Goal: Information Seeking & Learning: Learn about a topic

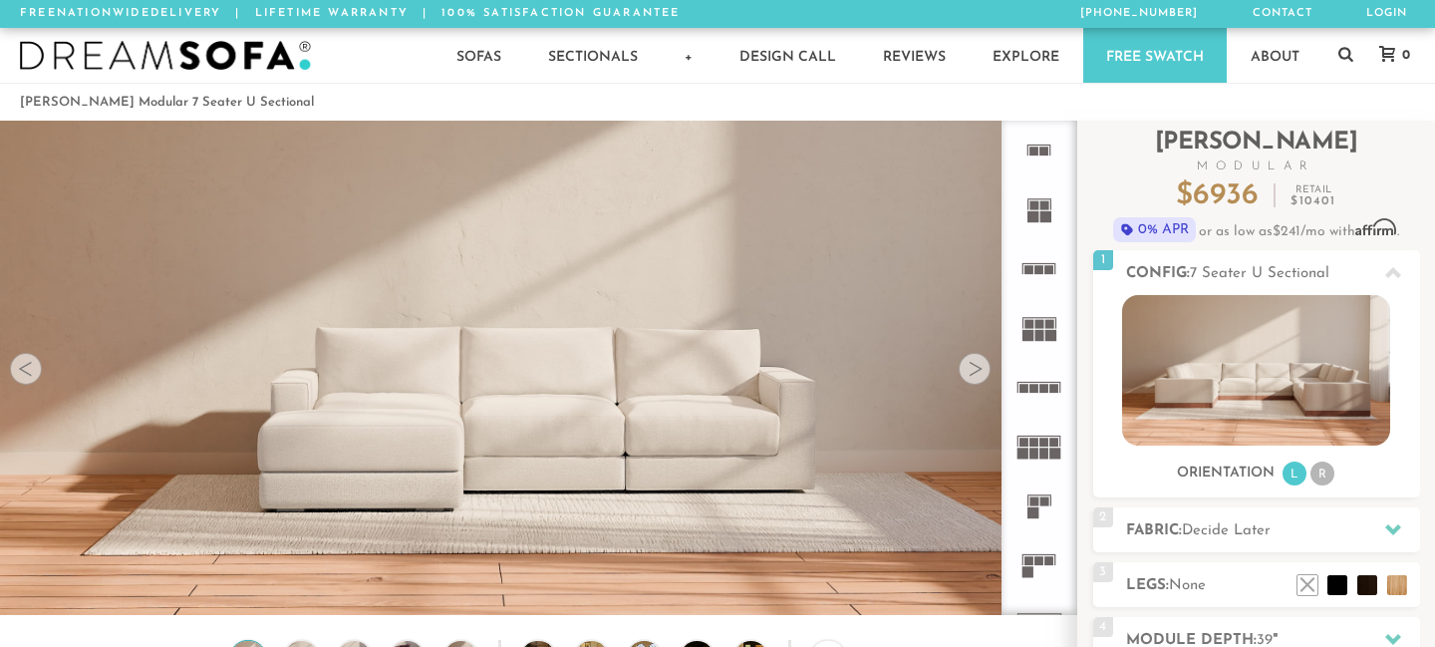
click at [979, 368] on div at bounding box center [975, 369] width 32 height 32
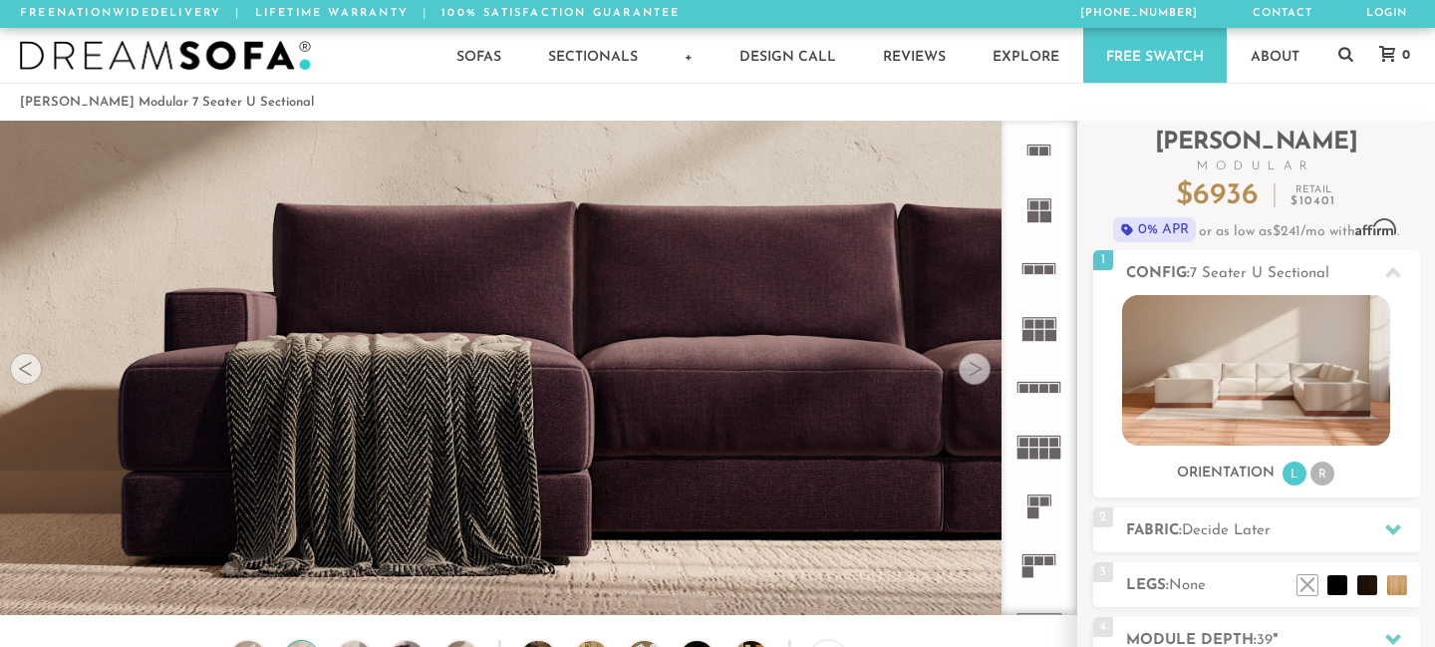
click at [979, 368] on div at bounding box center [975, 369] width 32 height 32
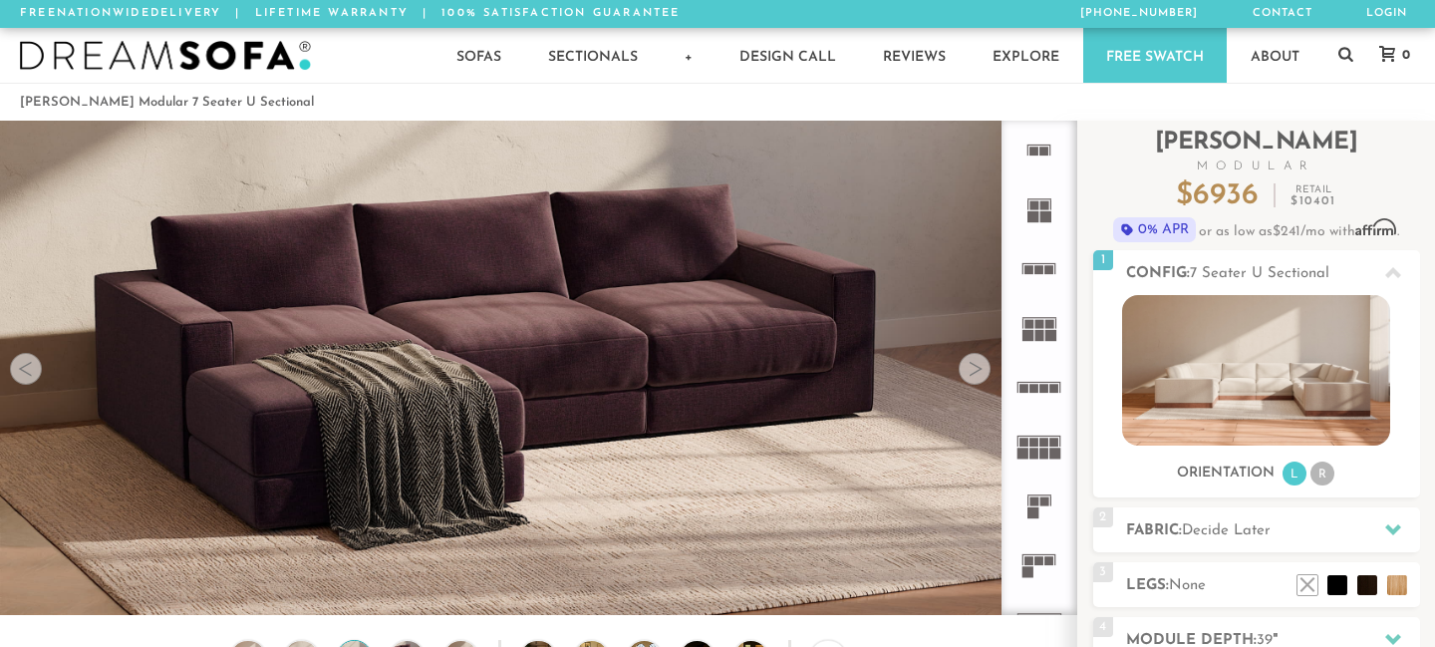
click at [979, 368] on div at bounding box center [975, 369] width 32 height 32
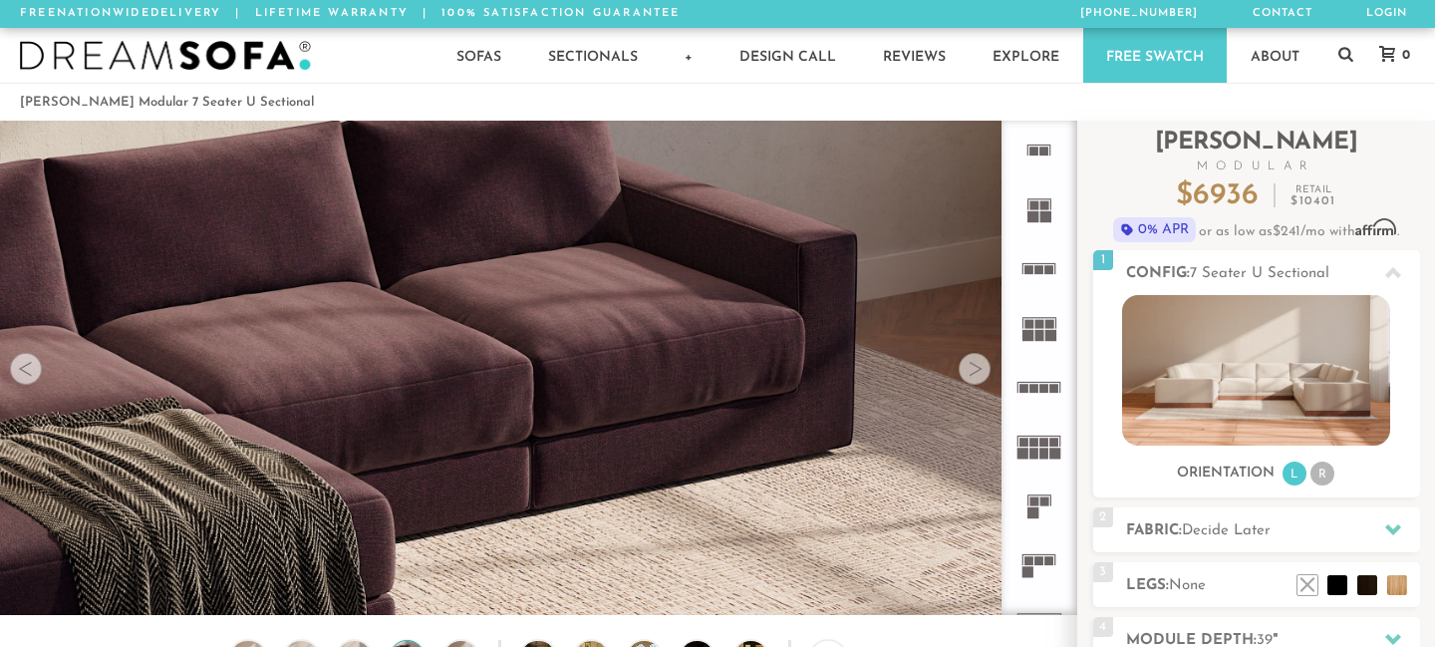
click at [979, 368] on div at bounding box center [975, 369] width 32 height 32
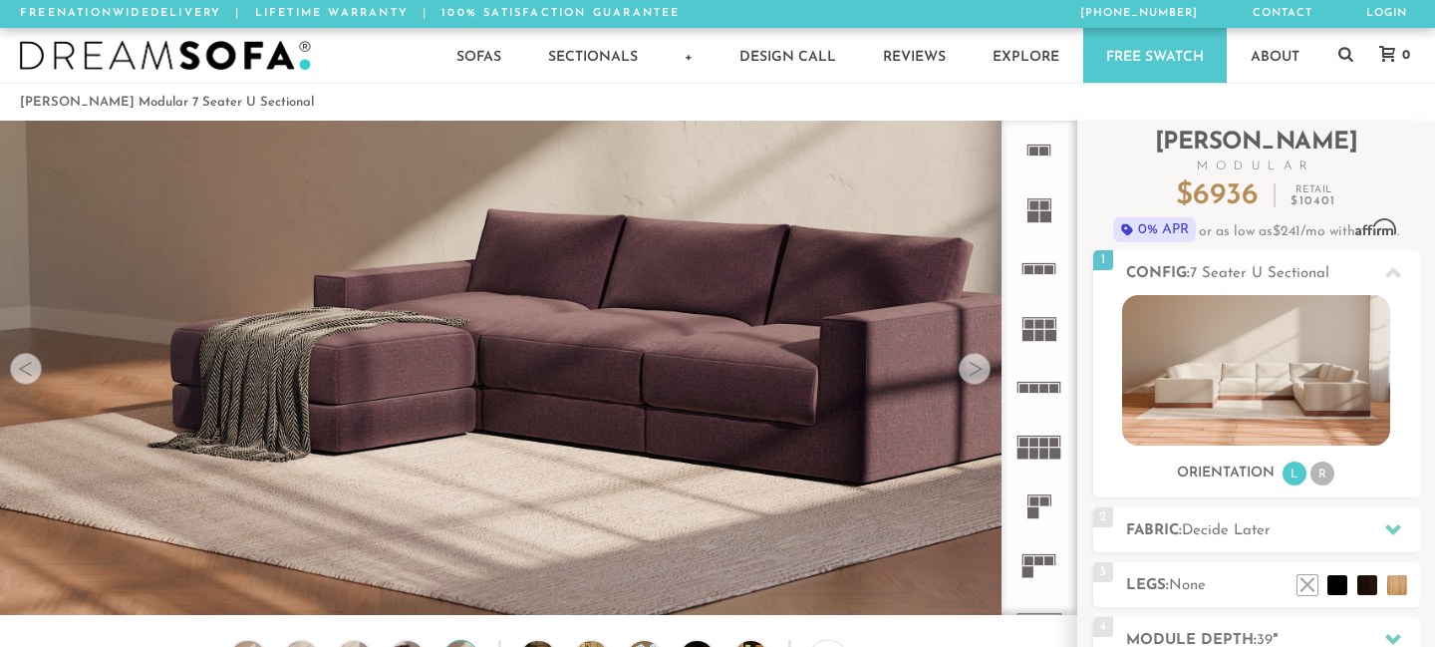
click at [979, 368] on div at bounding box center [975, 369] width 32 height 32
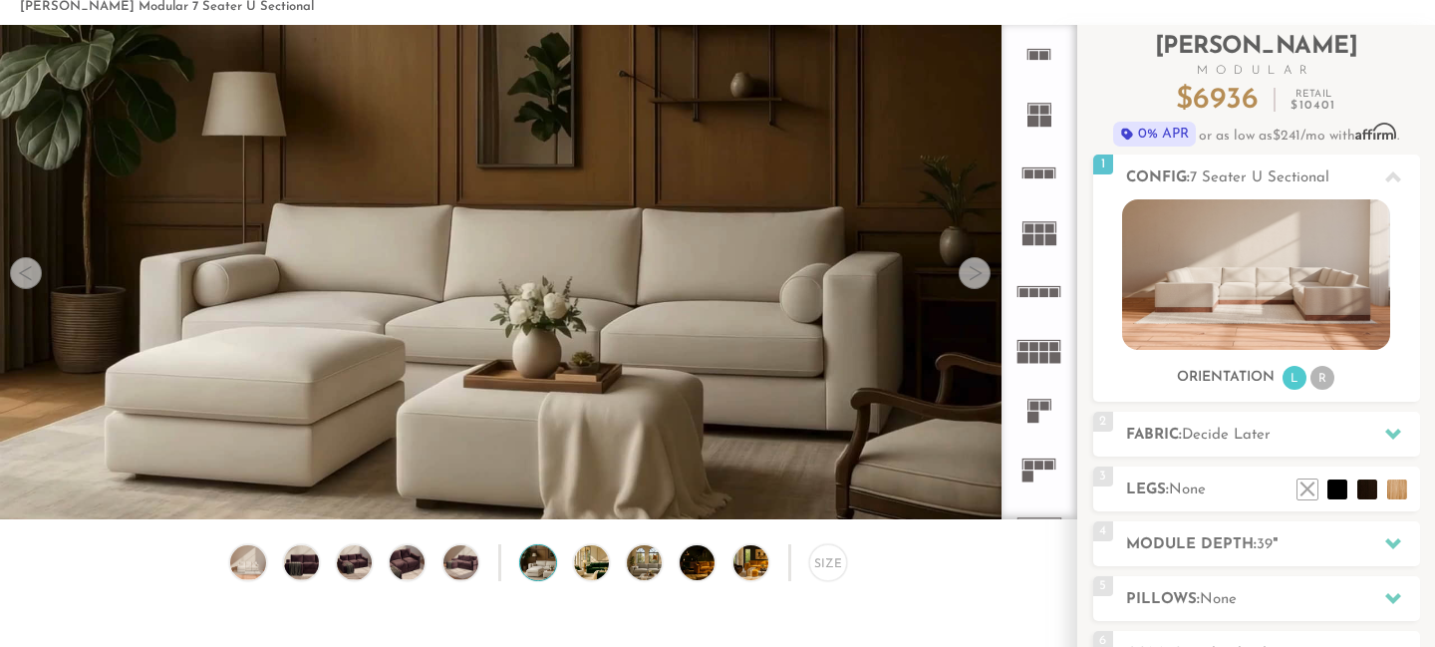
scroll to position [121, 0]
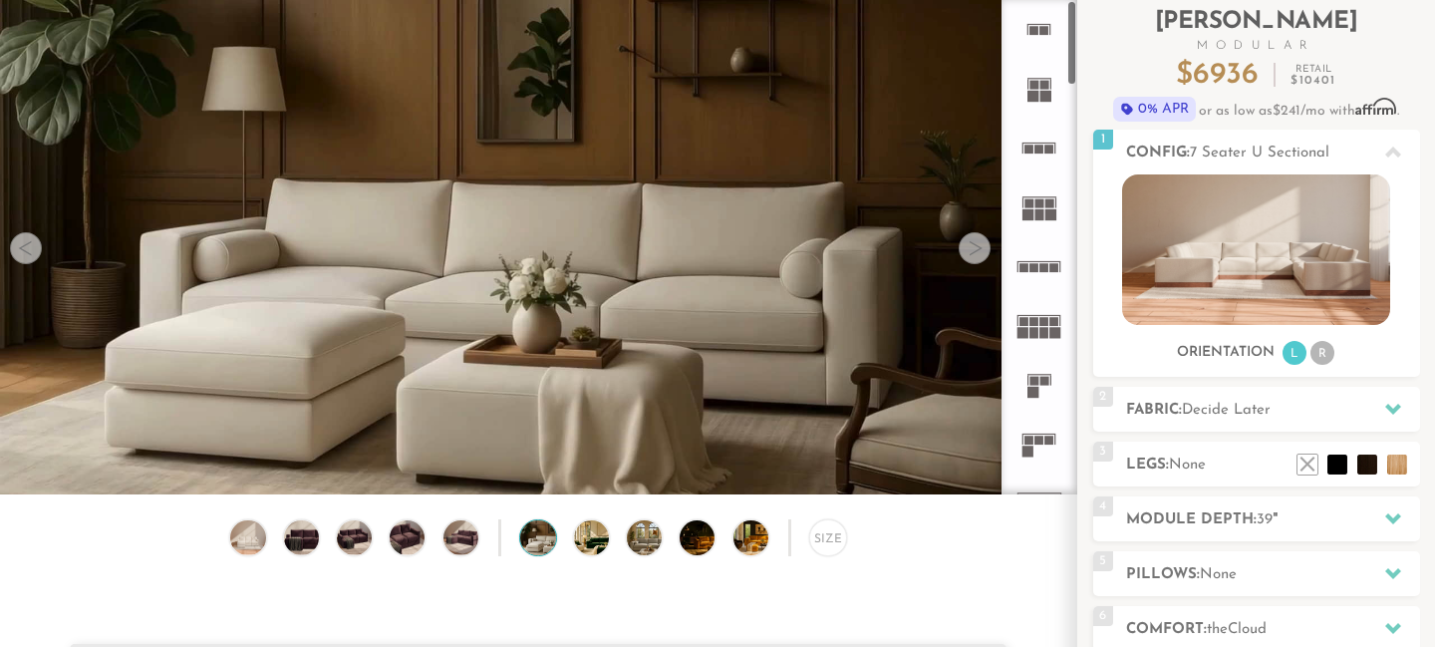
click at [980, 260] on div at bounding box center [975, 248] width 32 height 32
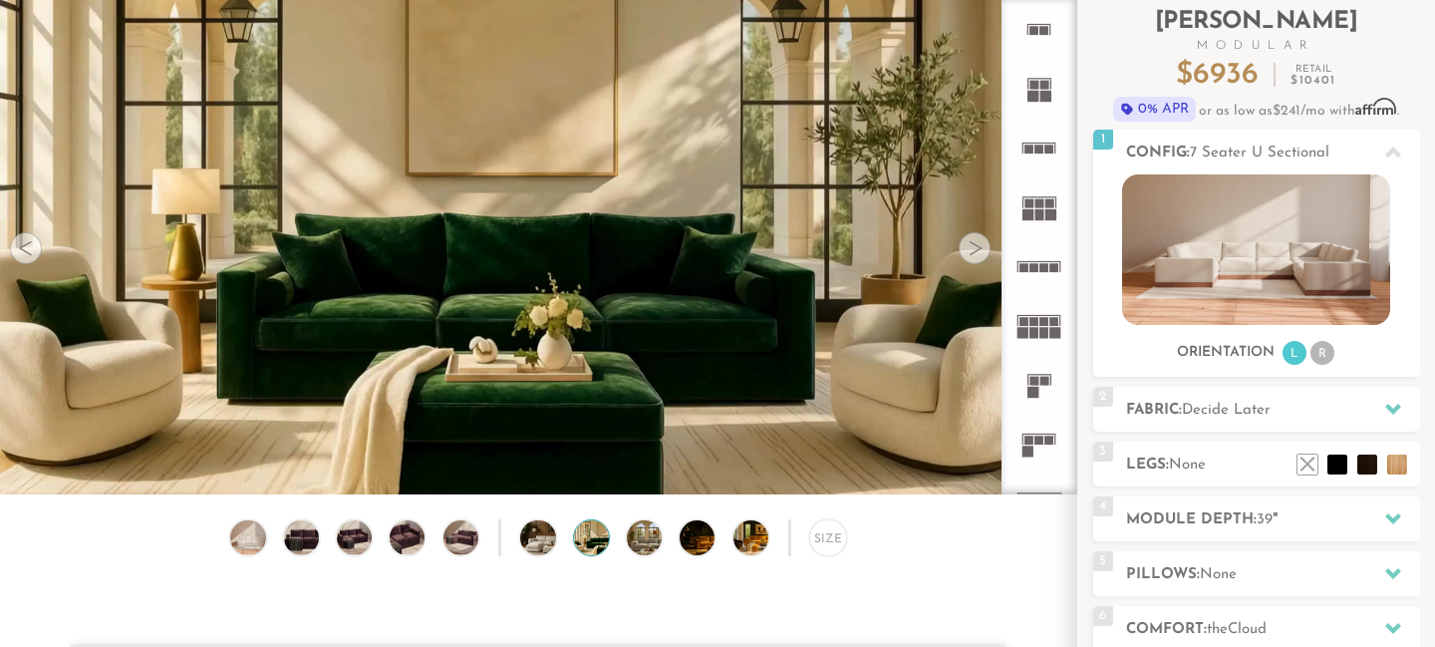
click at [980, 260] on div at bounding box center [975, 248] width 32 height 32
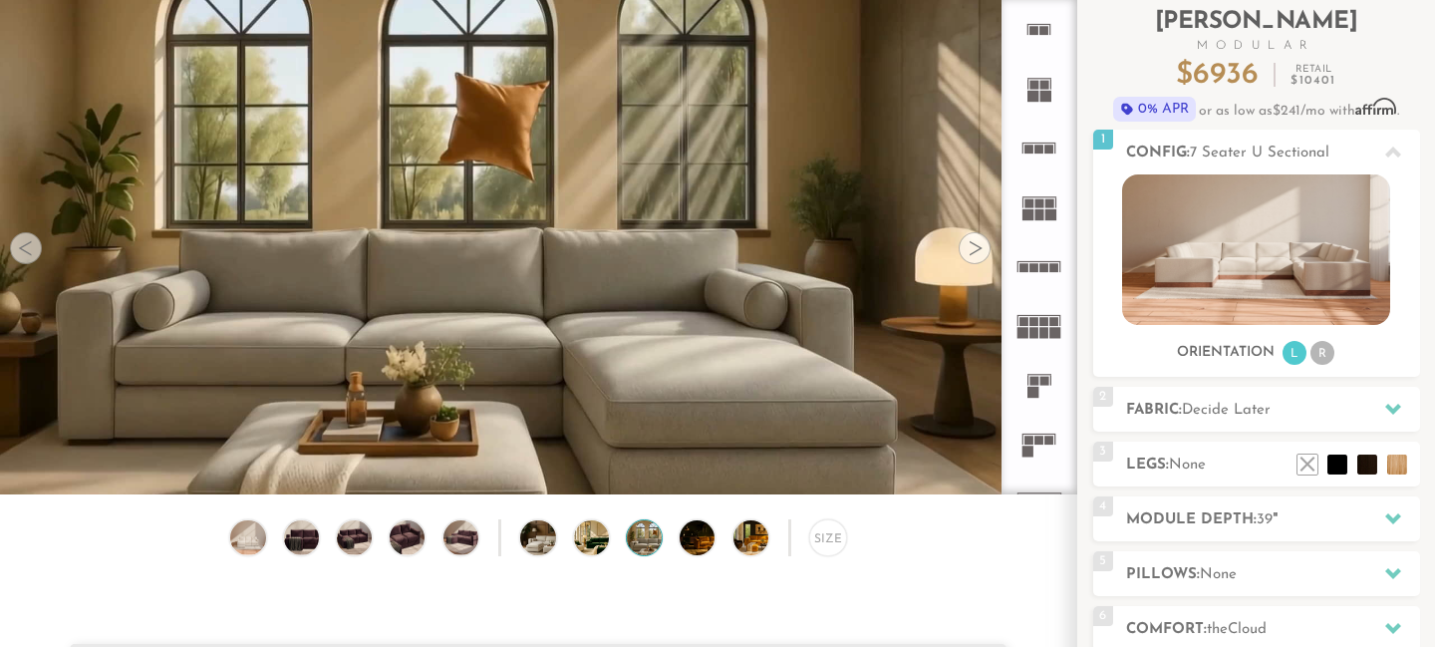
click at [980, 260] on div at bounding box center [975, 248] width 32 height 32
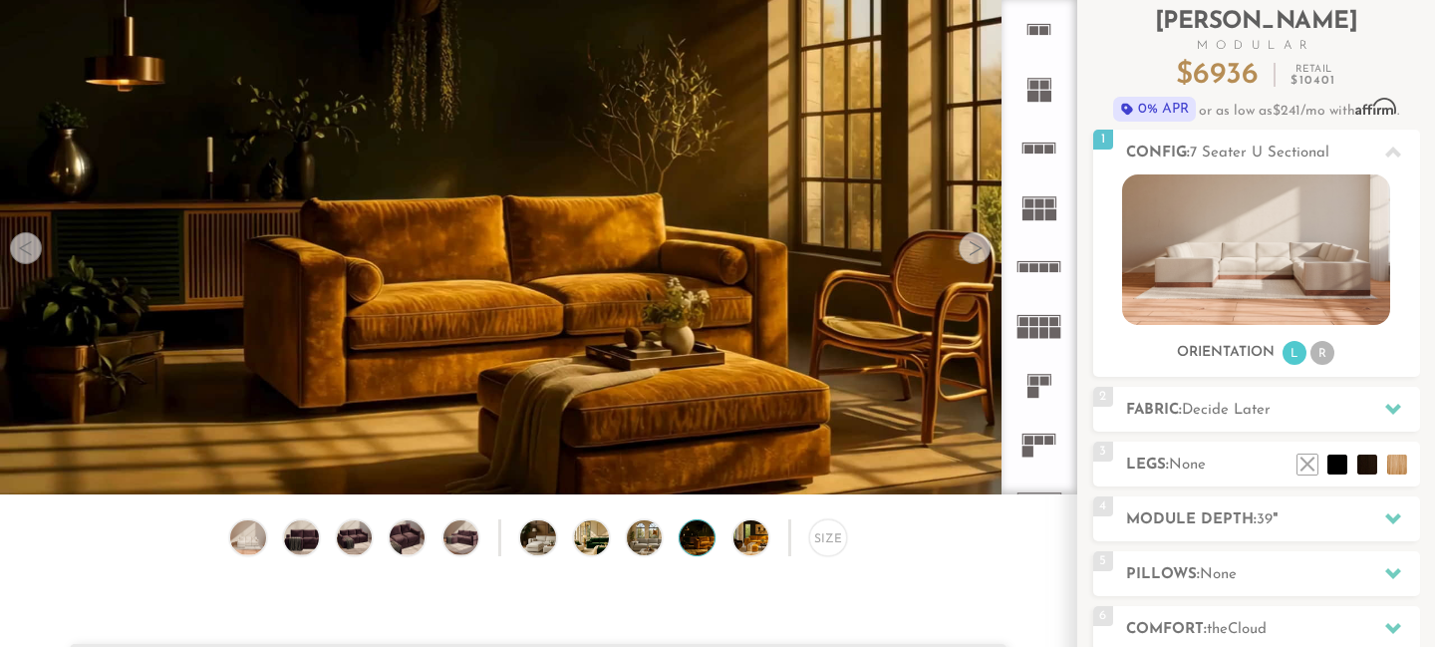
click at [979, 254] on div at bounding box center [975, 248] width 32 height 32
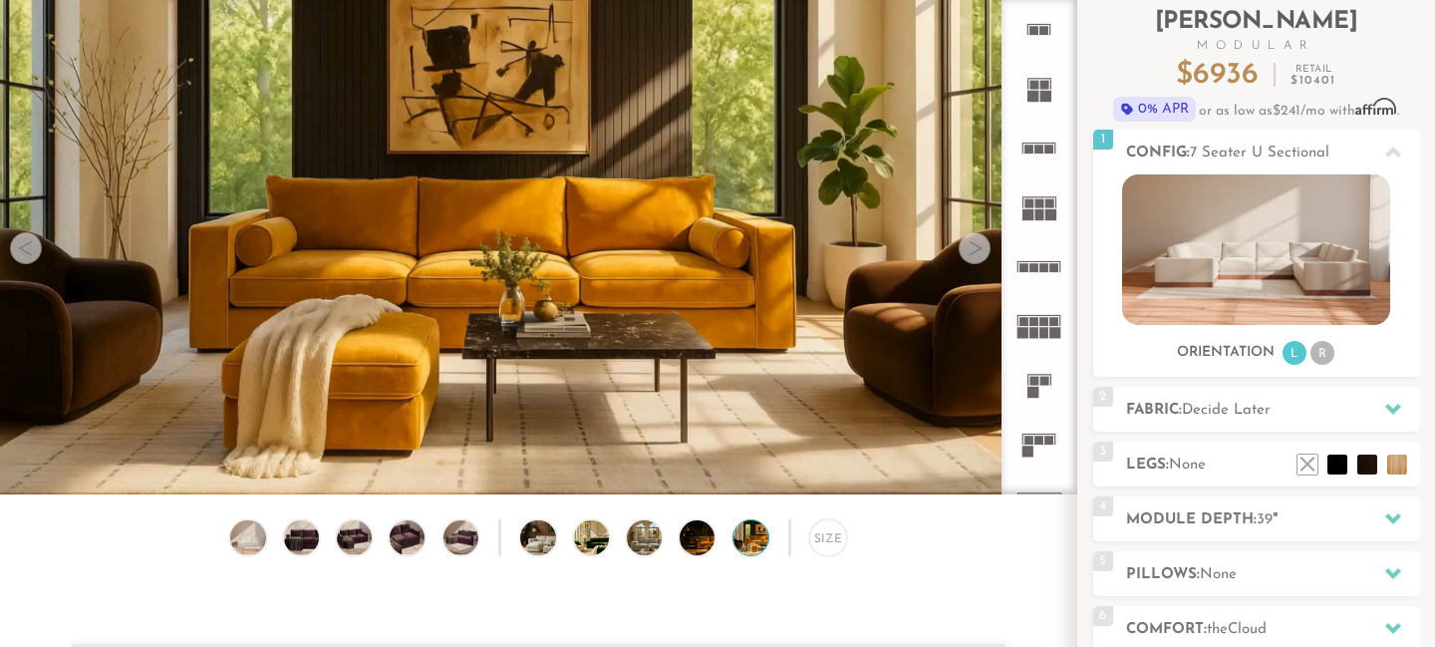
click at [979, 254] on div at bounding box center [975, 248] width 32 height 32
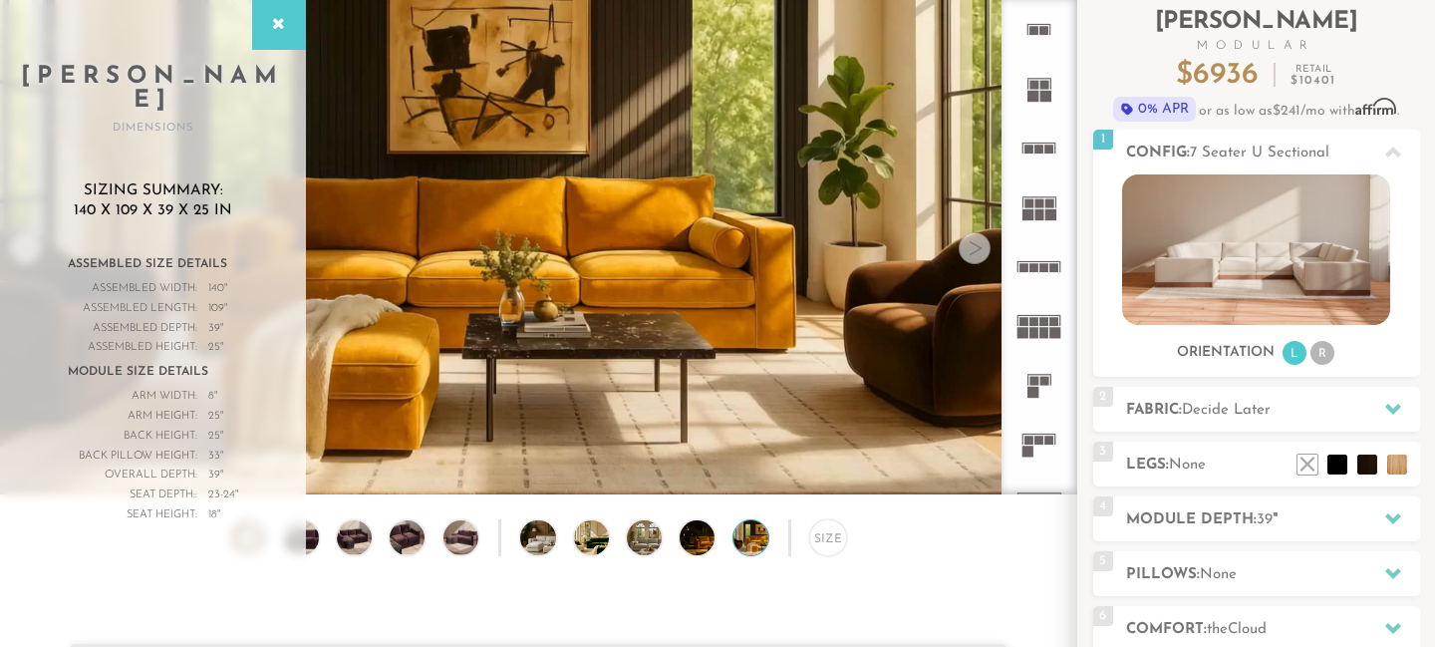
click at [977, 249] on div at bounding box center [975, 248] width 32 height 32
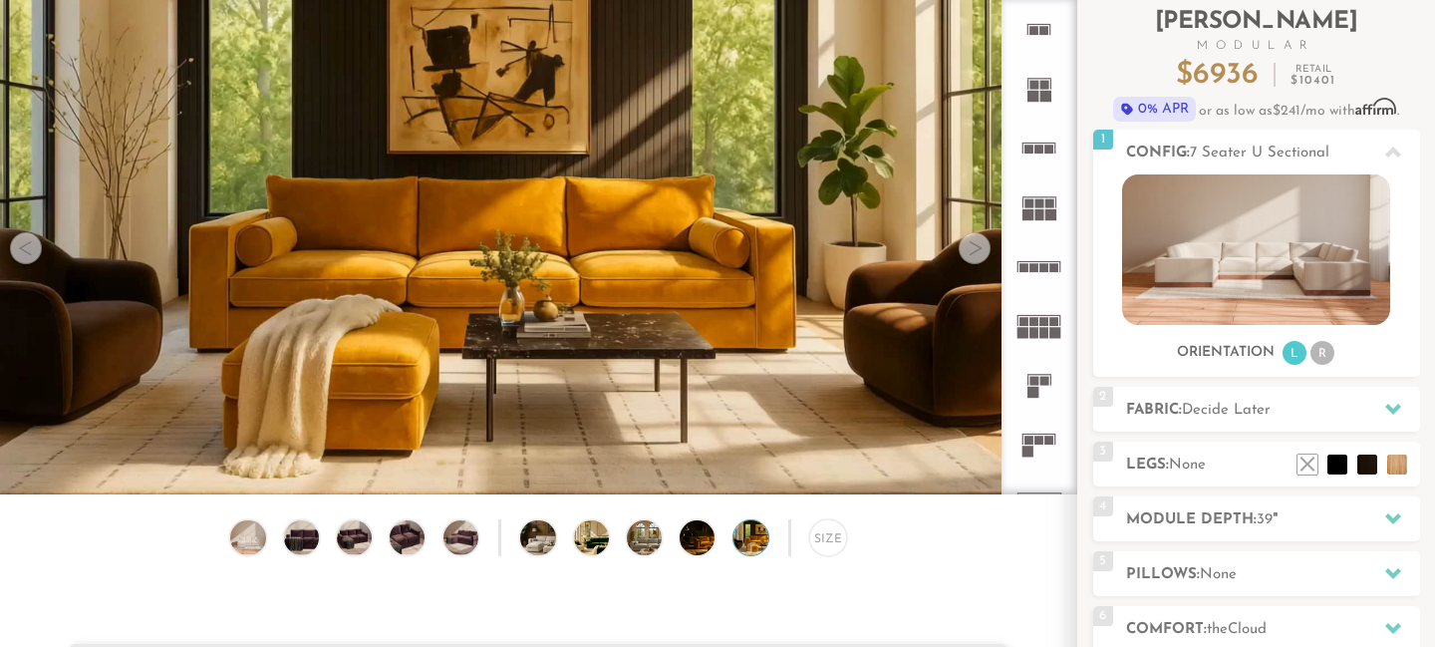
click at [977, 249] on div at bounding box center [975, 248] width 32 height 32
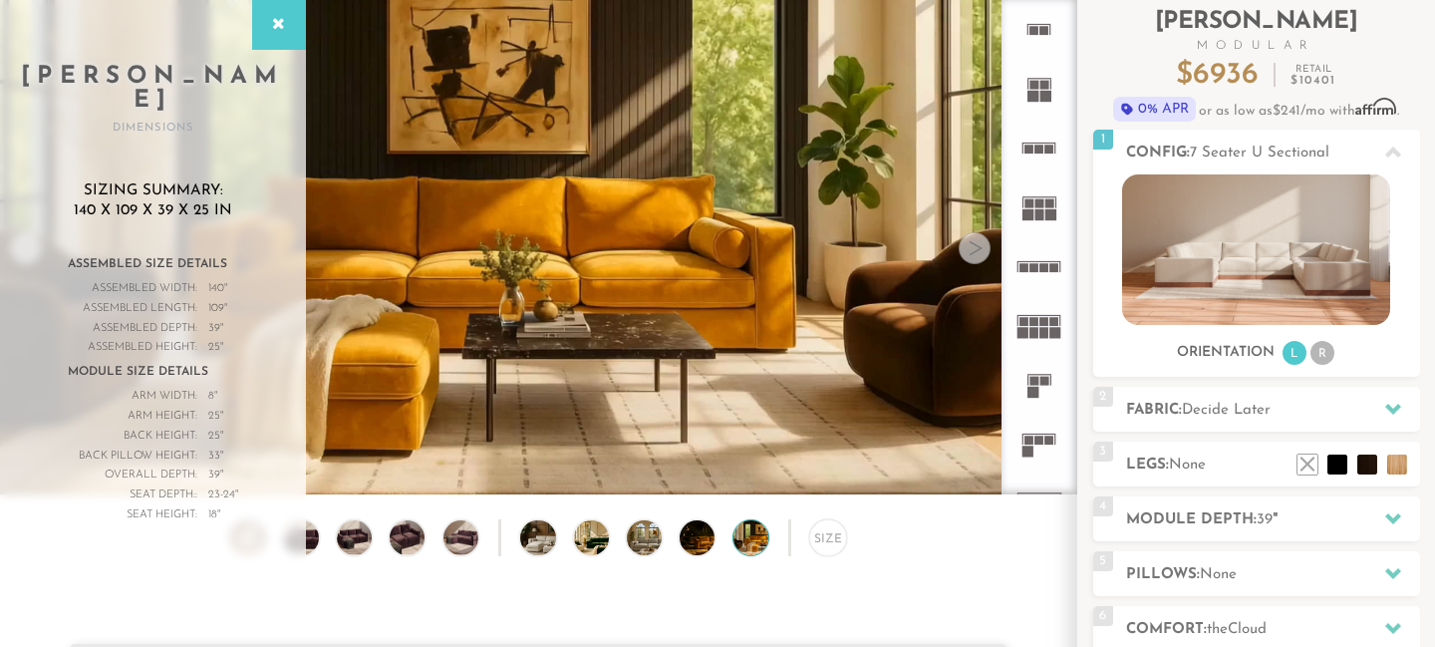
click at [896, 340] on video at bounding box center [538, 217] width 1076 height 606
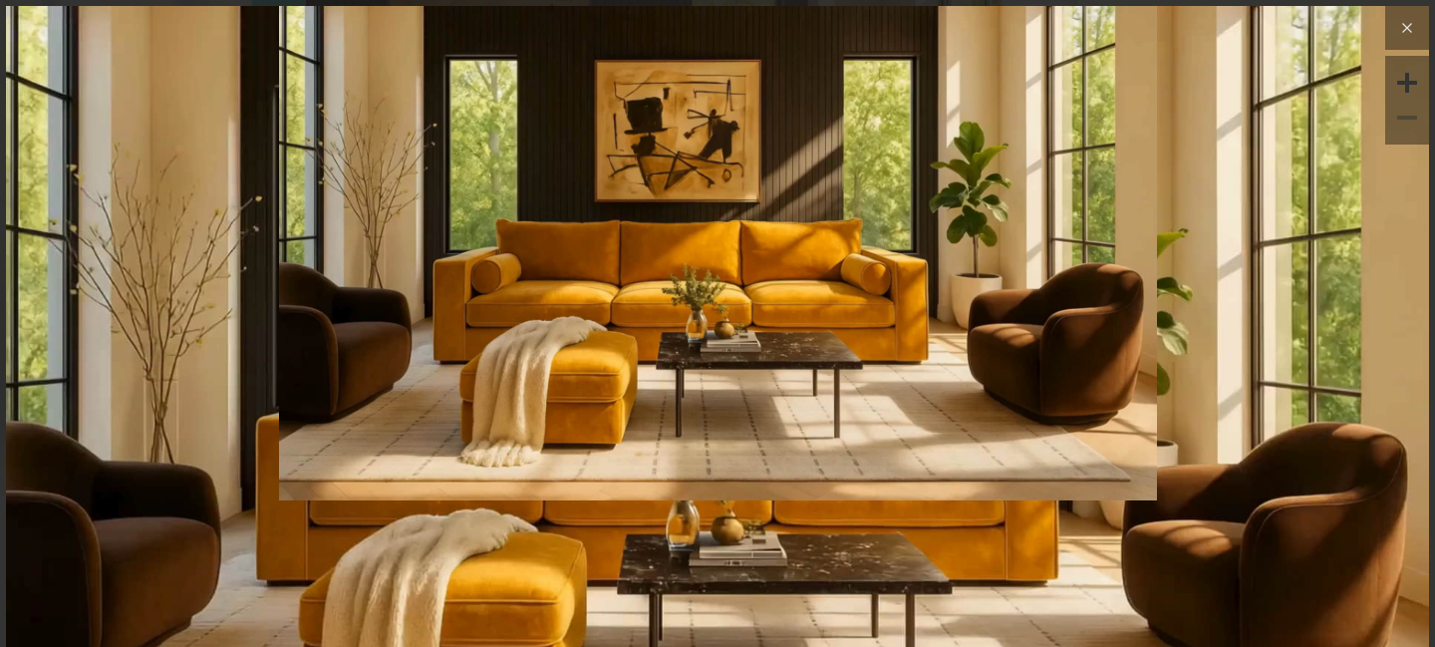
click at [1407, 42] on button at bounding box center [1407, 28] width 44 height 44
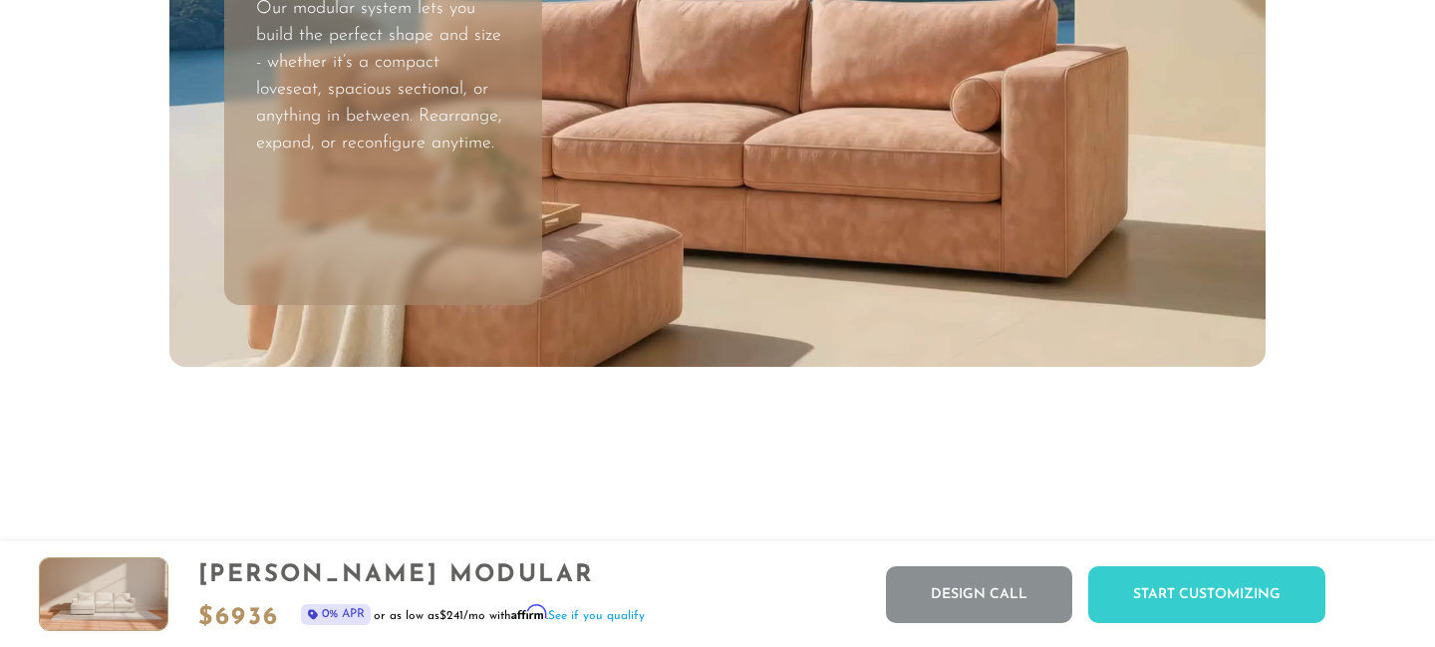
scroll to position [5893, 0]
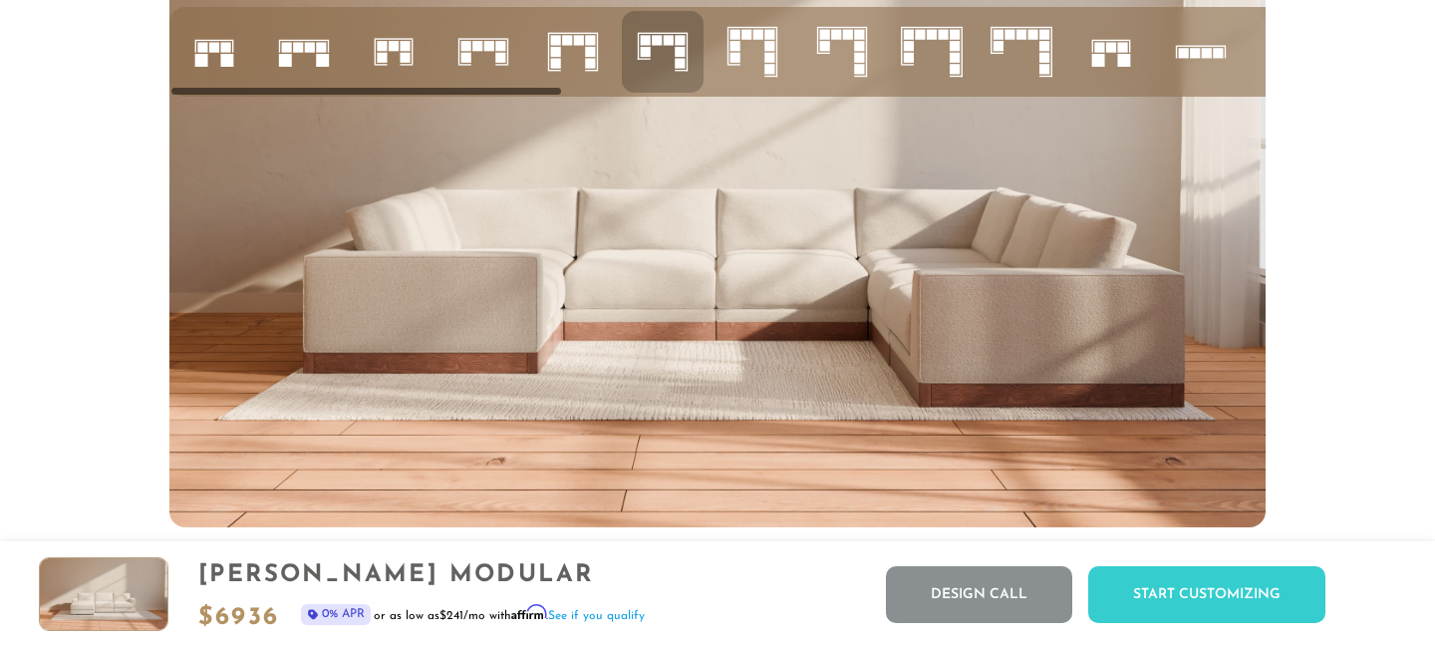
click at [750, 46] on icon at bounding box center [753, 52] width 68 height 68
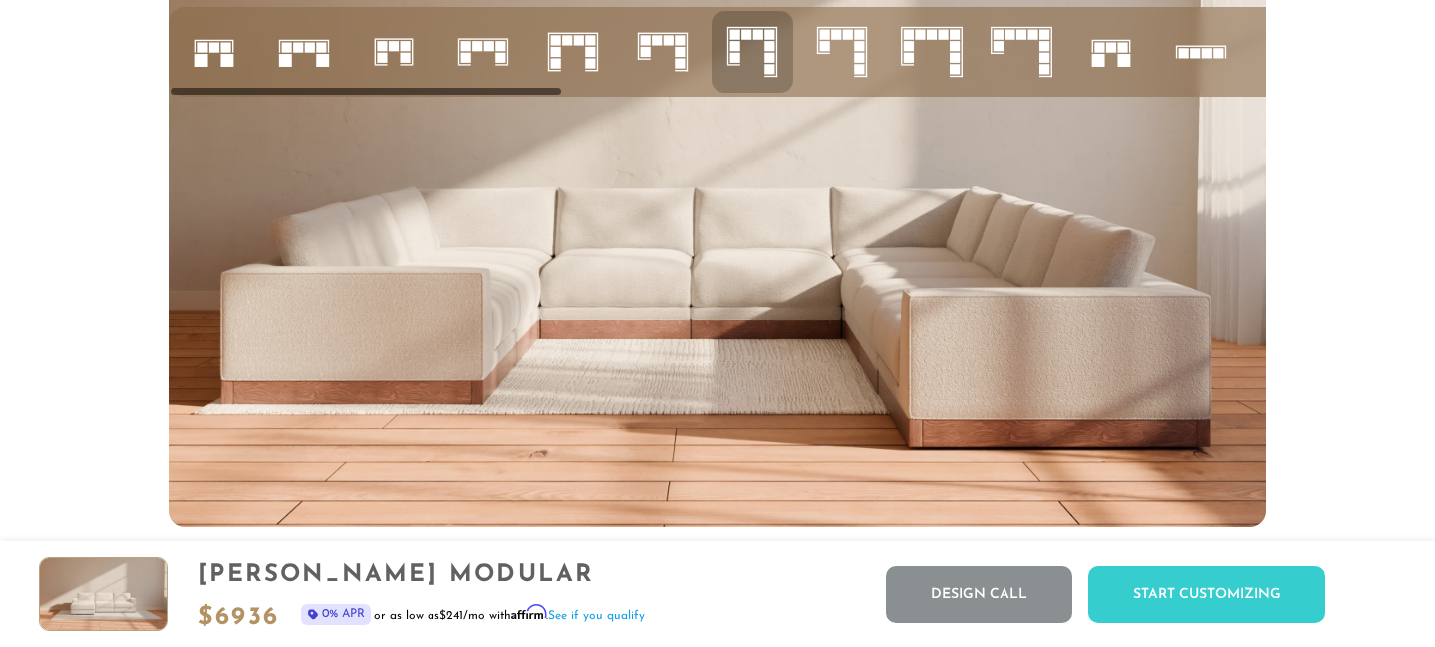
click at [651, 44] on icon at bounding box center [663, 52] width 68 height 68
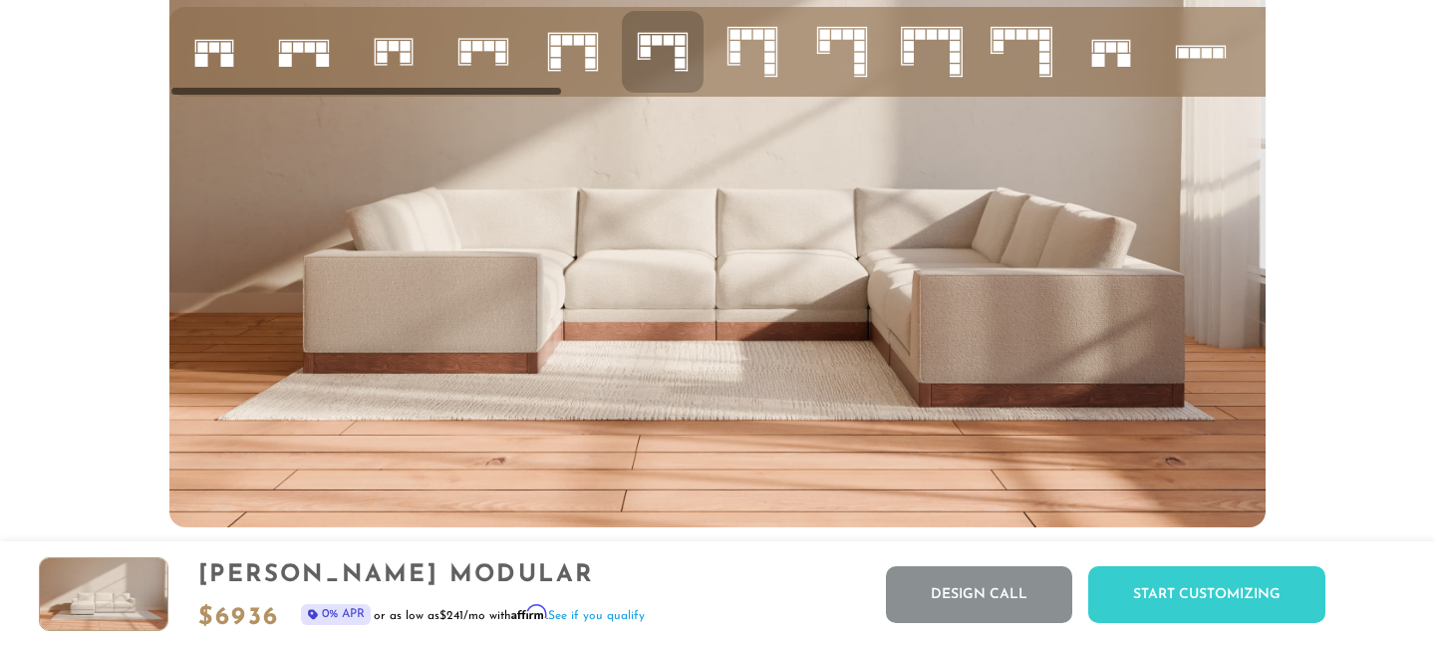
click at [580, 44] on rect at bounding box center [579, 40] width 10 height 10
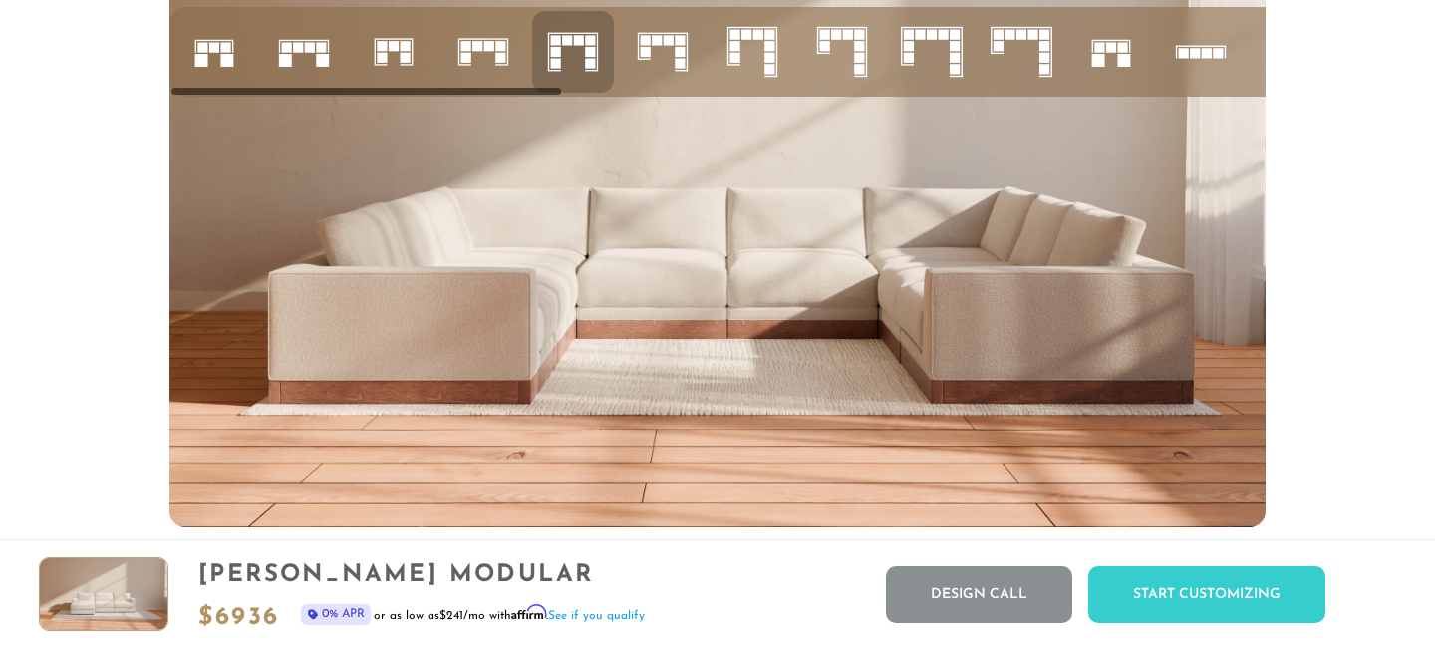
click at [509, 45] on icon at bounding box center [484, 52] width 68 height 68
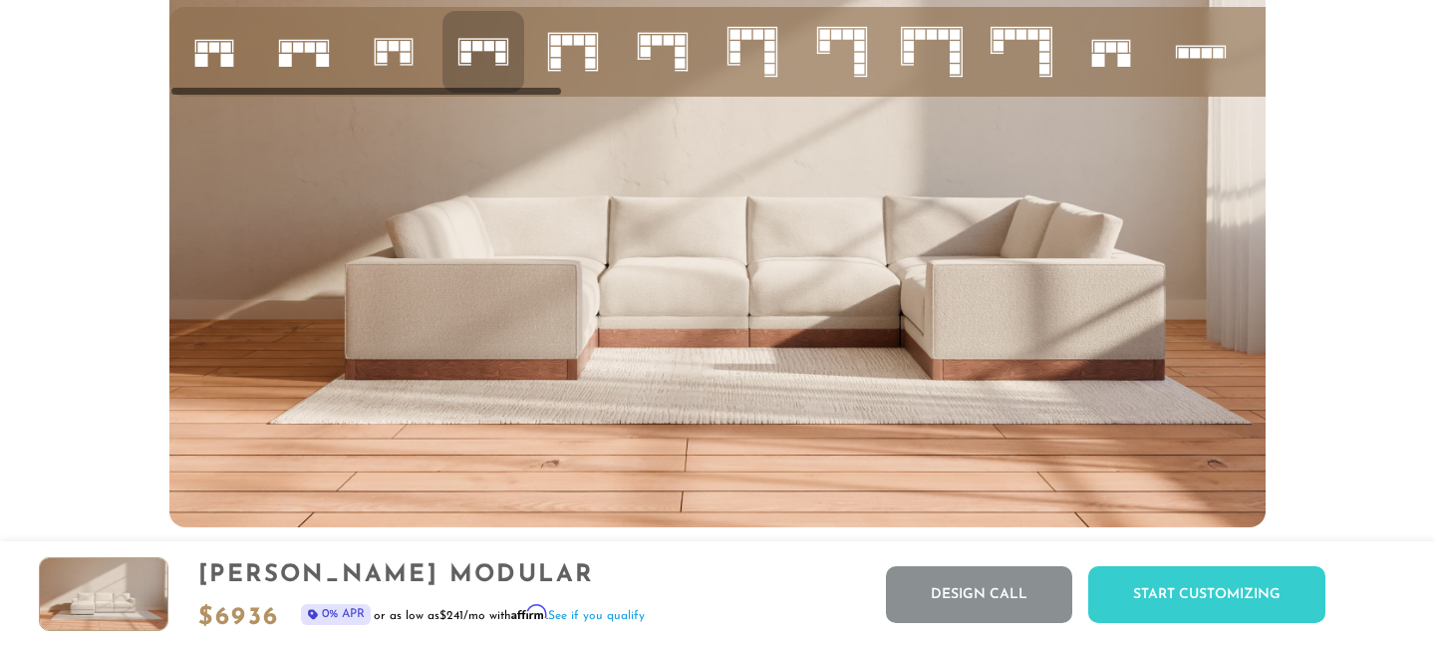
click at [397, 47] on rect at bounding box center [394, 46] width 10 height 10
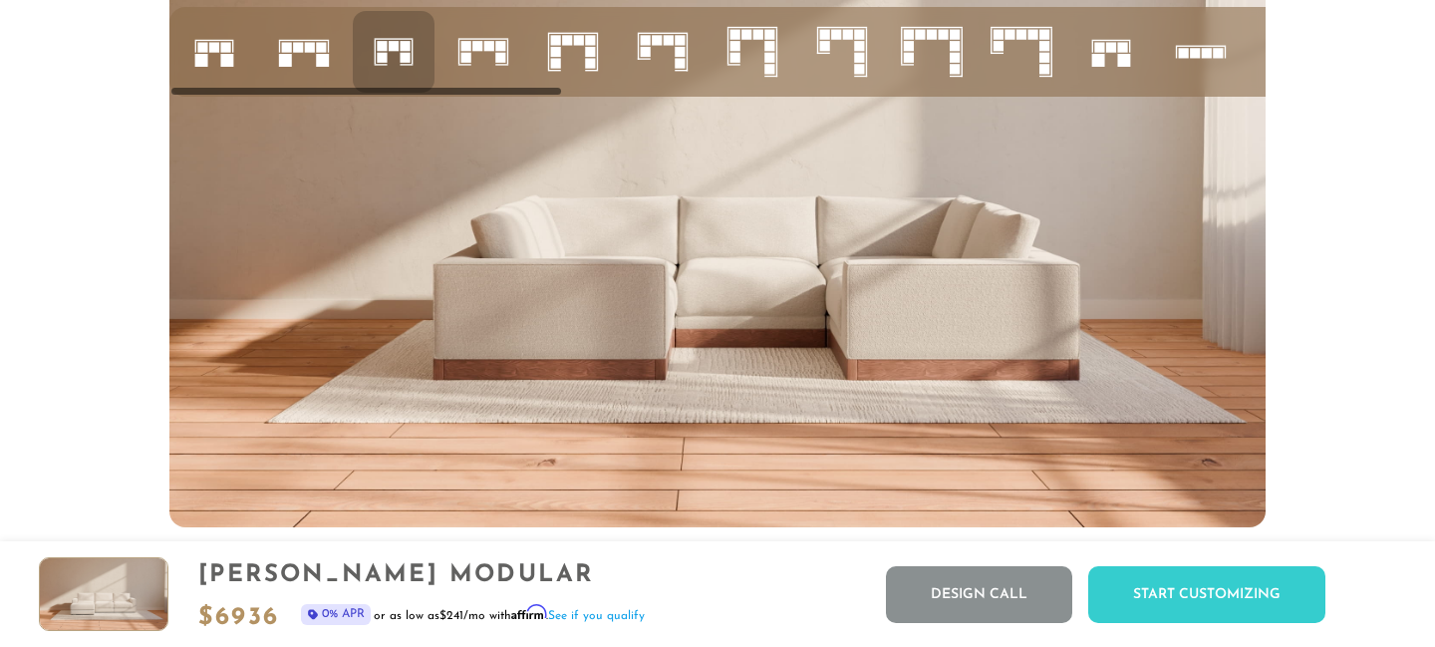
click at [312, 48] on rect at bounding box center [310, 47] width 10 height 10
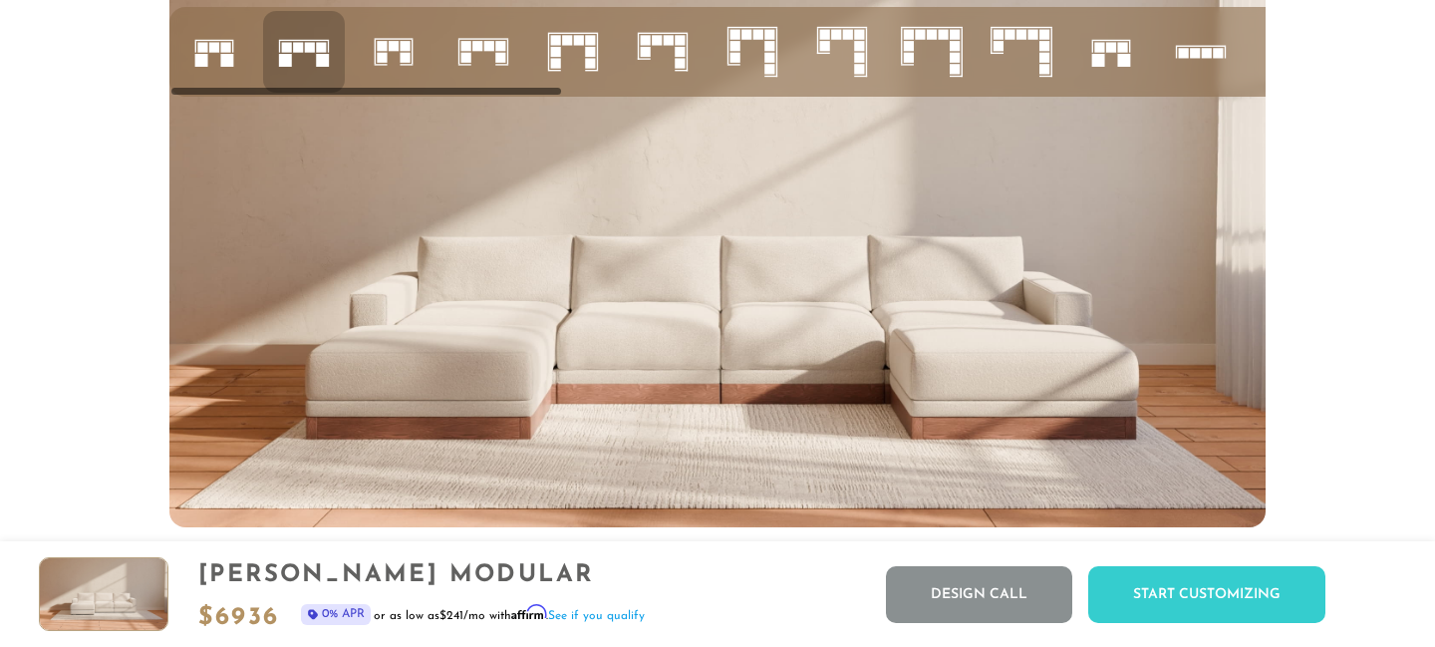
click at [655, 46] on icon at bounding box center [663, 52] width 68 height 68
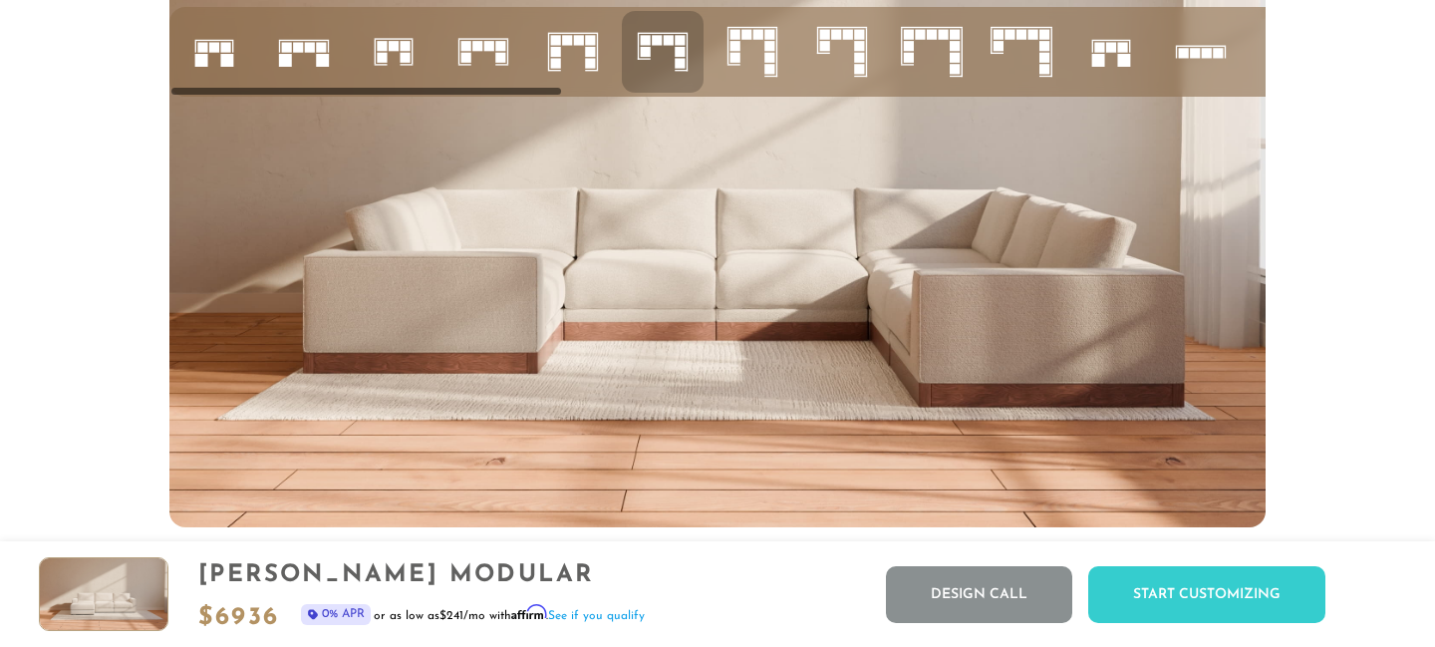
click at [319, 55] on rect at bounding box center [322, 60] width 13 height 13
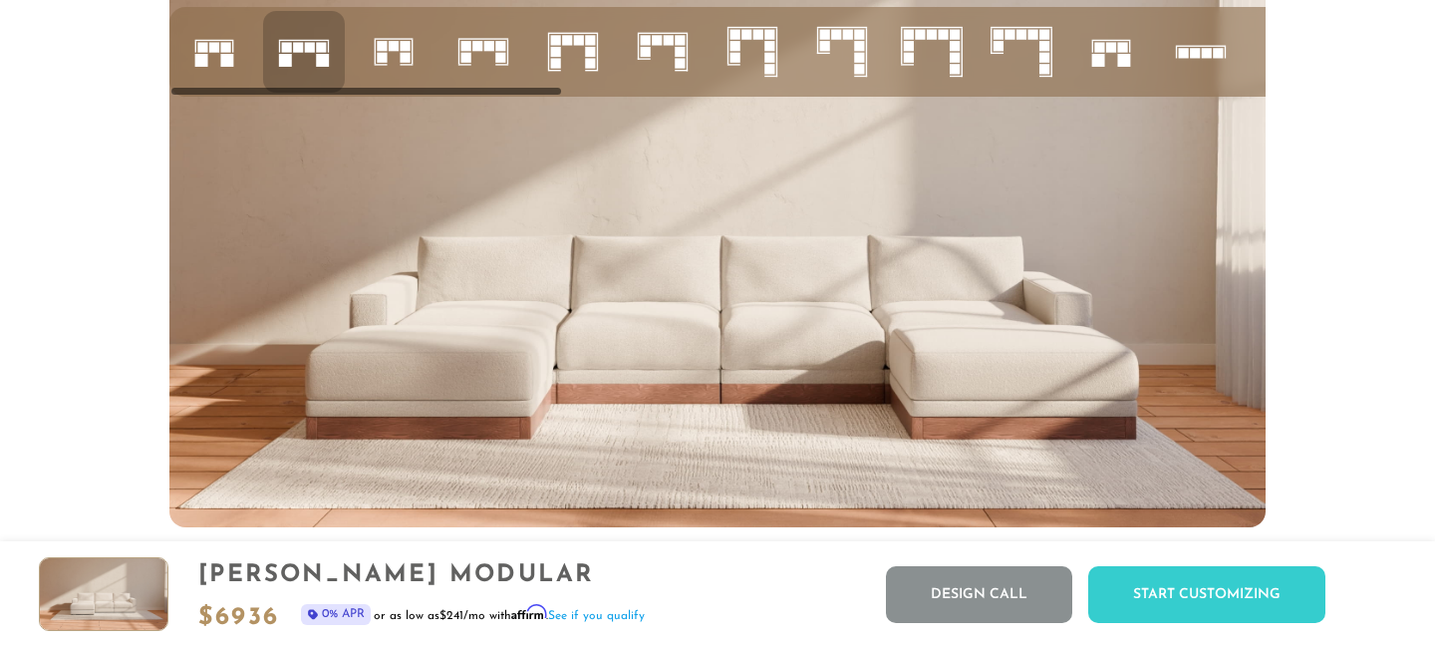
click at [1096, 42] on rect at bounding box center [1099, 47] width 10 height 10
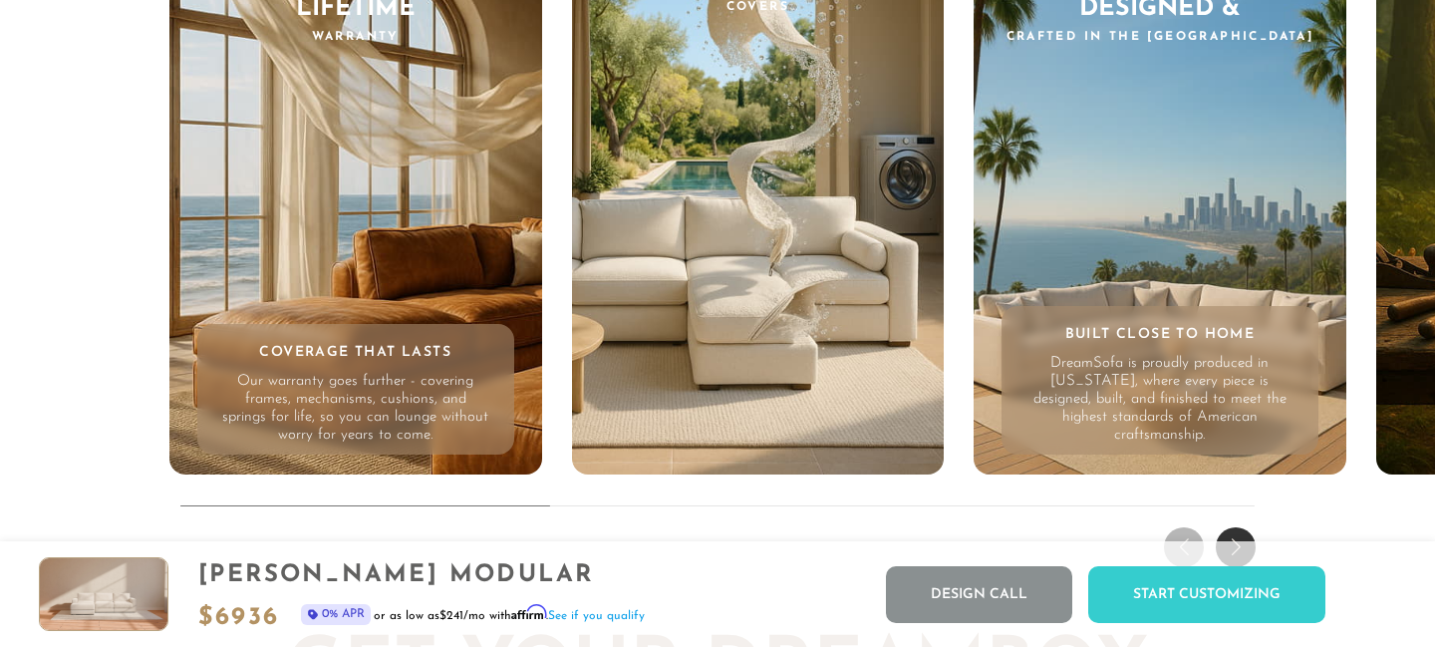
scroll to position [18849, 0]
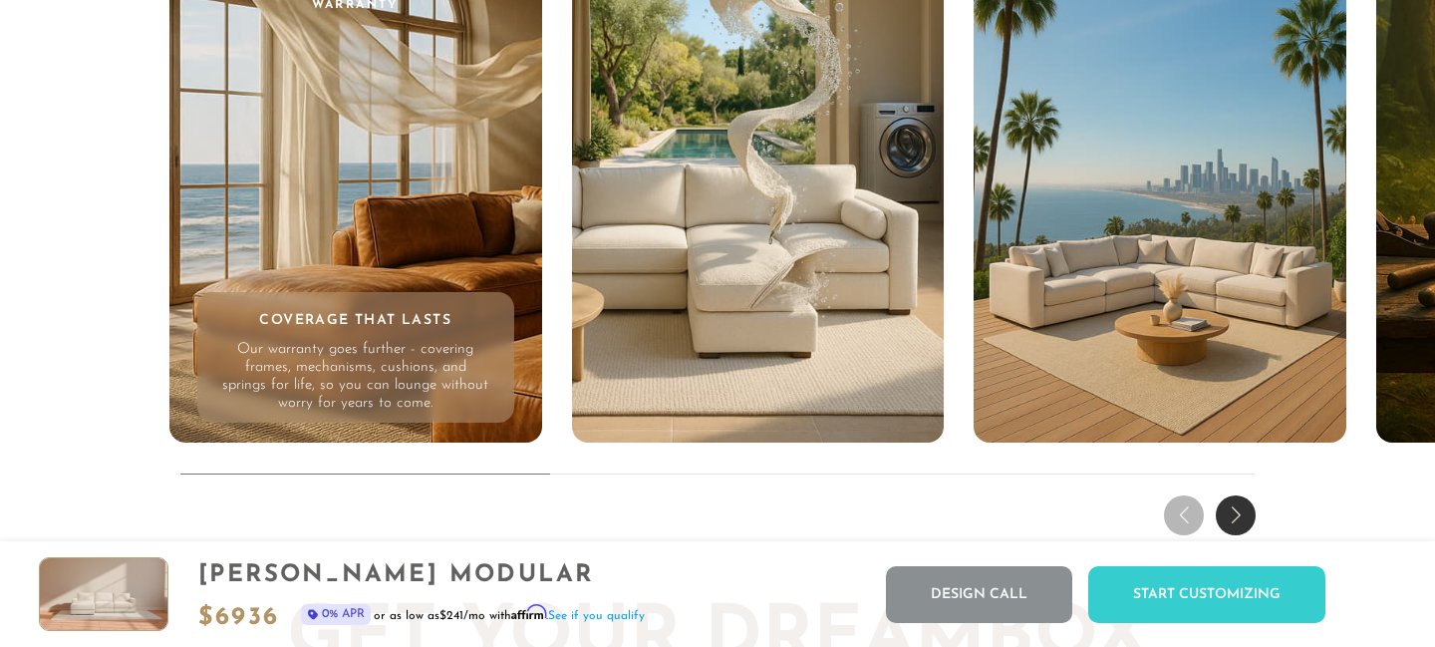
click at [1227, 496] on div "Next slide" at bounding box center [1236, 515] width 40 height 40
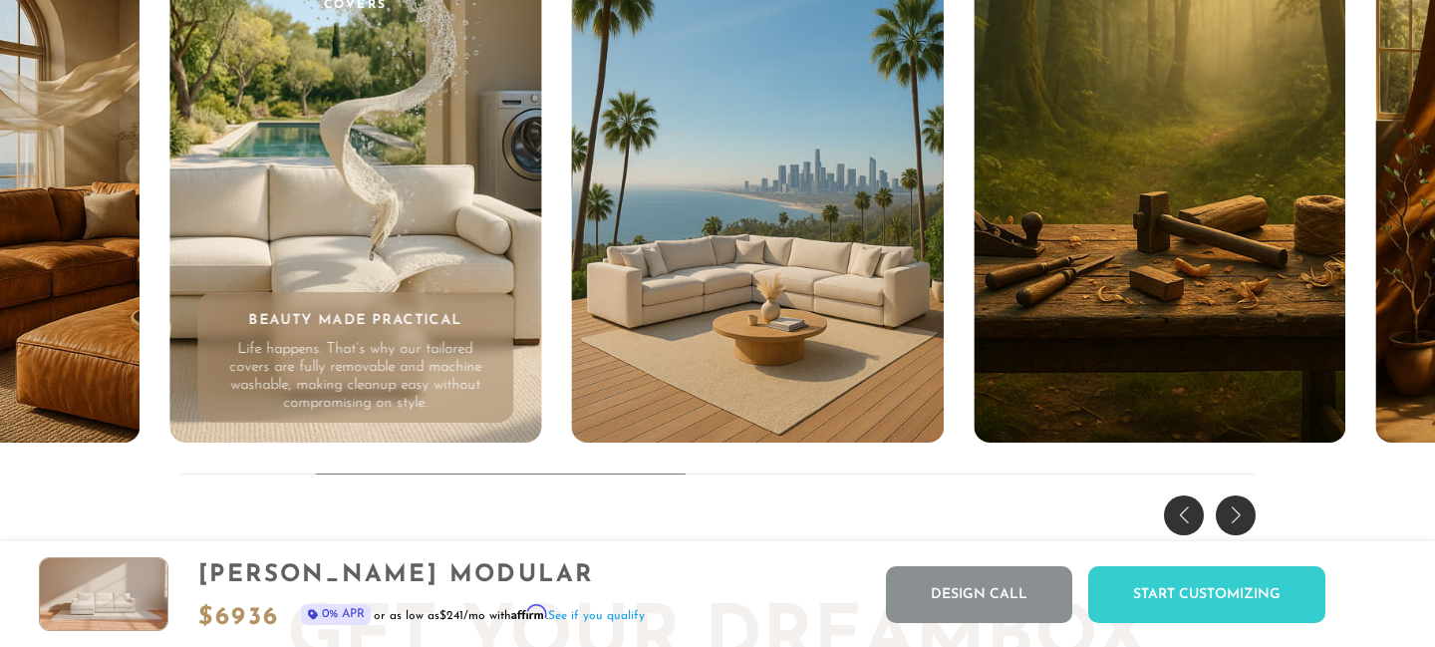
click at [1233, 523] on div "Next slide" at bounding box center [1236, 515] width 40 height 40
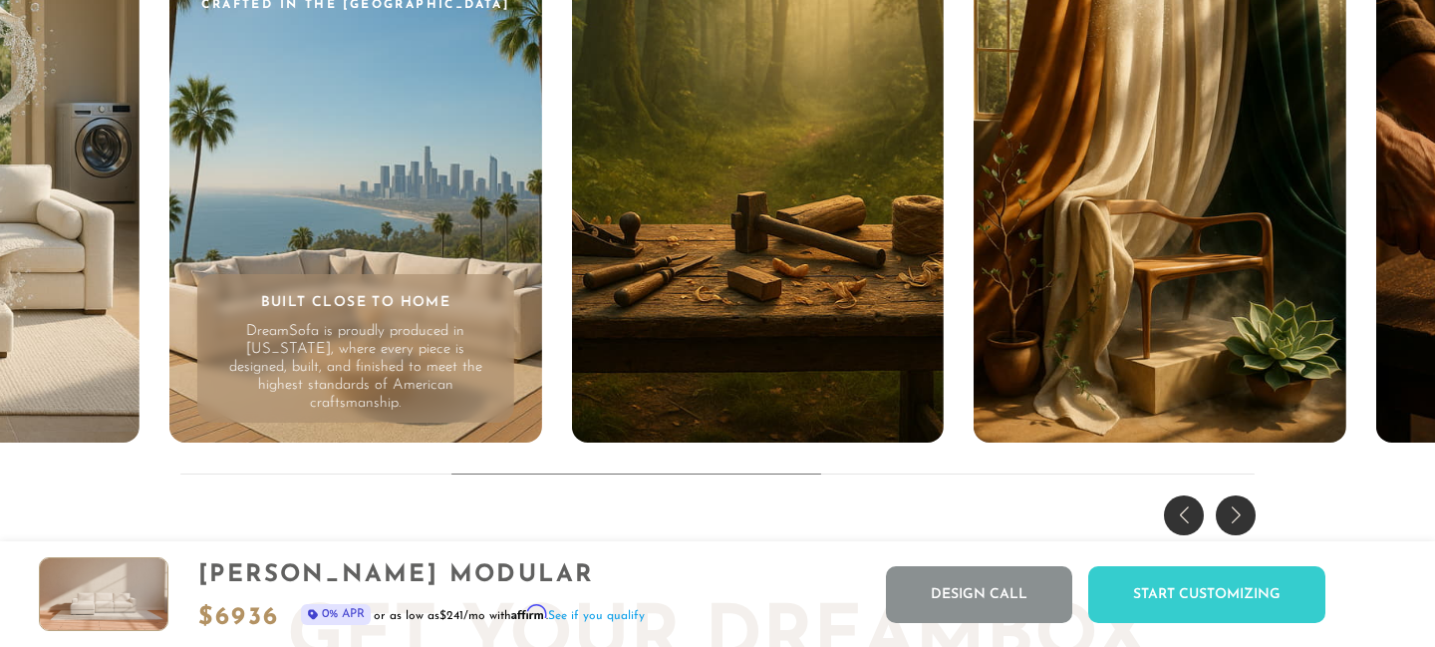
click at [1233, 523] on div "Next slide" at bounding box center [1236, 515] width 40 height 40
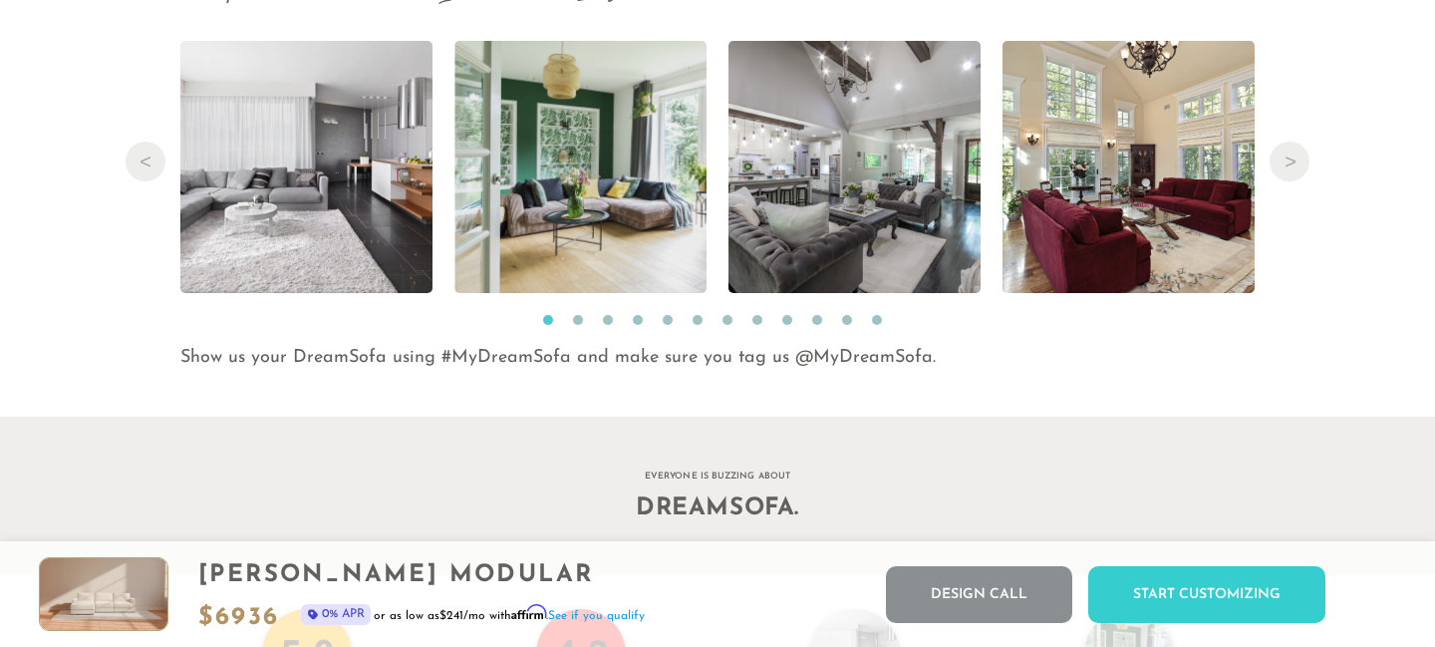
scroll to position [20397, 0]
